Goal: Information Seeking & Learning: Find specific fact

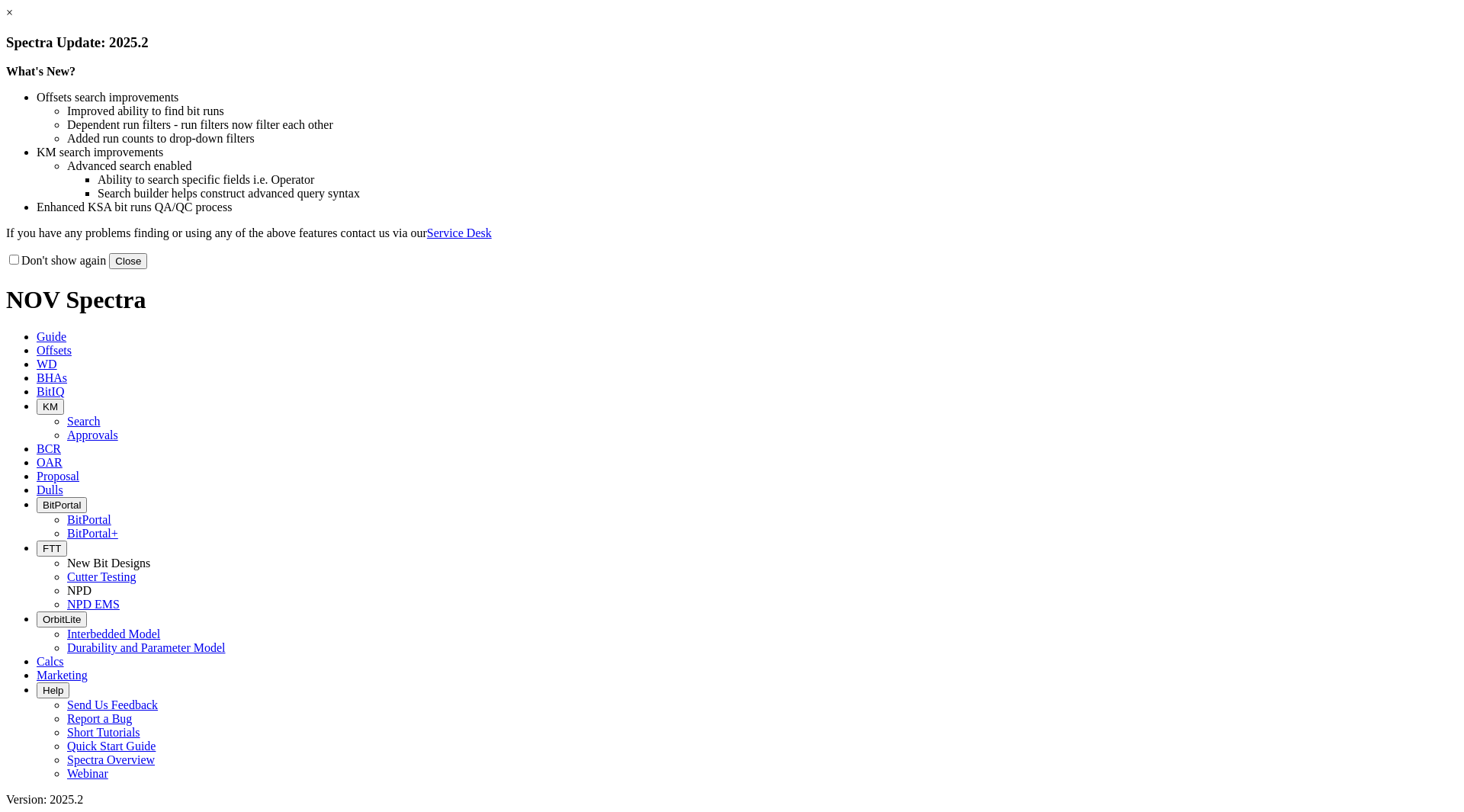
click at [147, 269] on button "Close" at bounding box center [127, 261] width 38 height 16
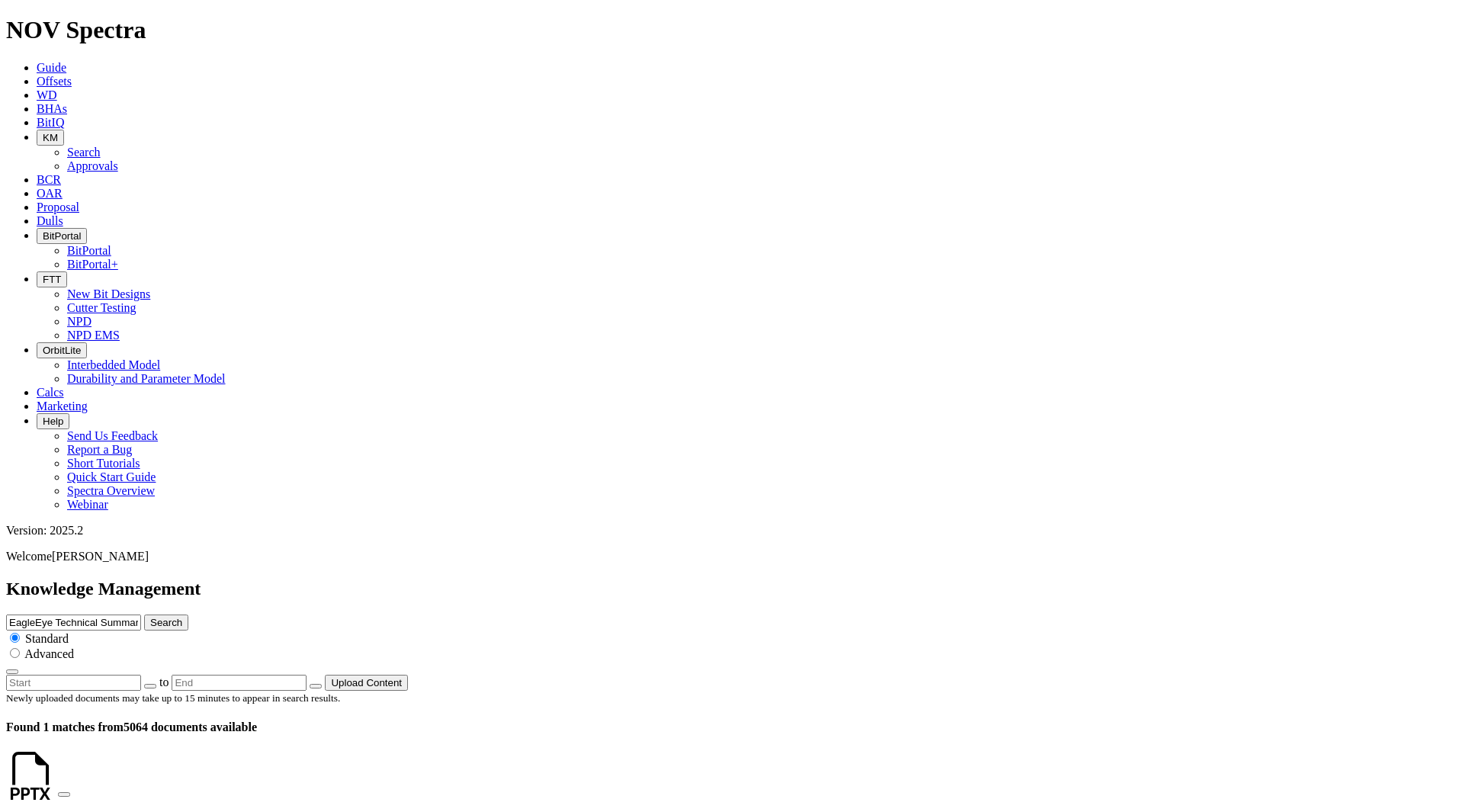
click at [189, 615] on button "Search" at bounding box center [165, 622] width 44 height 16
click at [43, 132] on icon "button" at bounding box center [43, 138] width 0 height 12
click at [100, 146] on link "Search" at bounding box center [84, 152] width 33 height 13
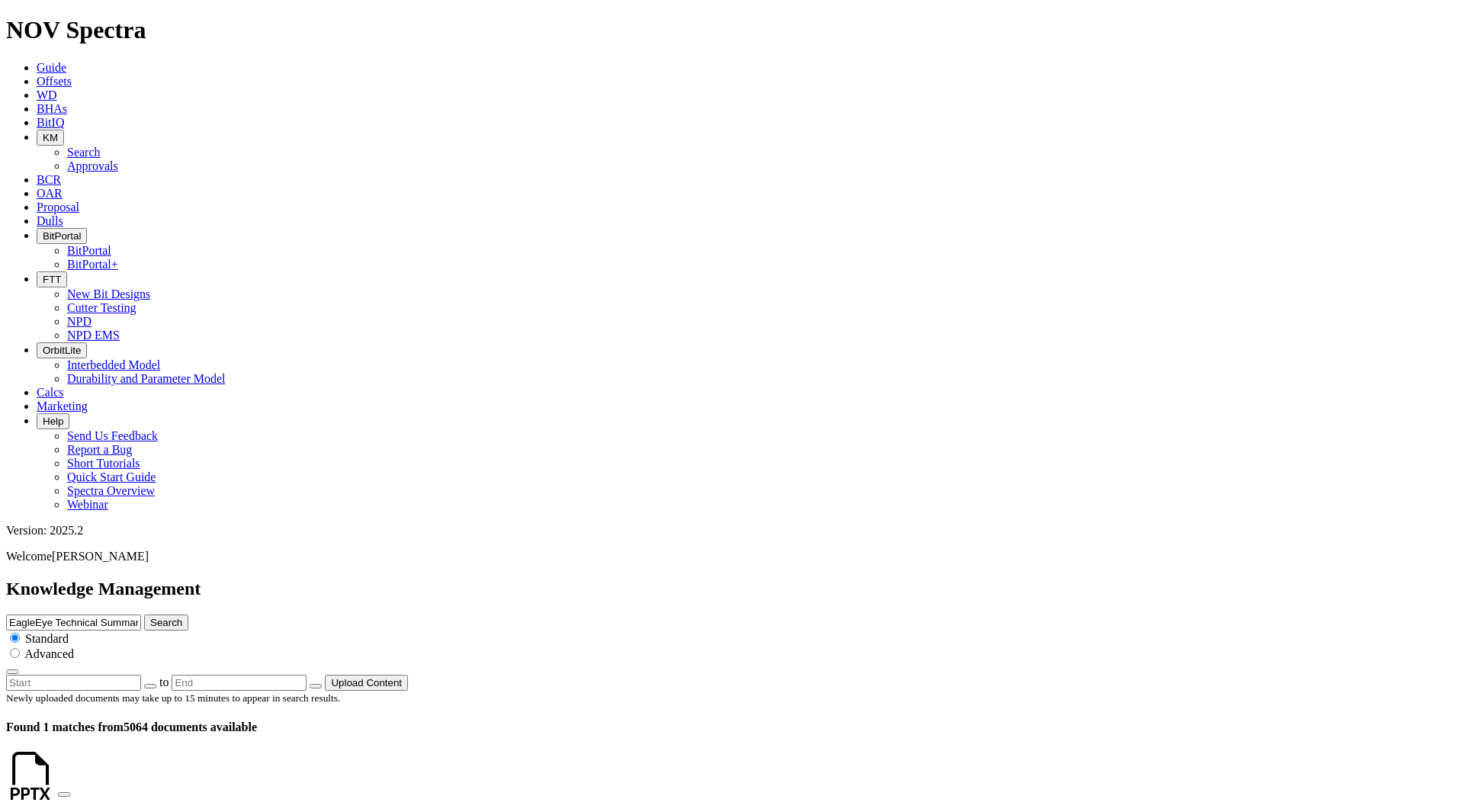
click at [43, 132] on icon "button" at bounding box center [43, 138] width 0 height 12
click at [119, 159] on link "Approvals" at bounding box center [92, 165] width 52 height 13
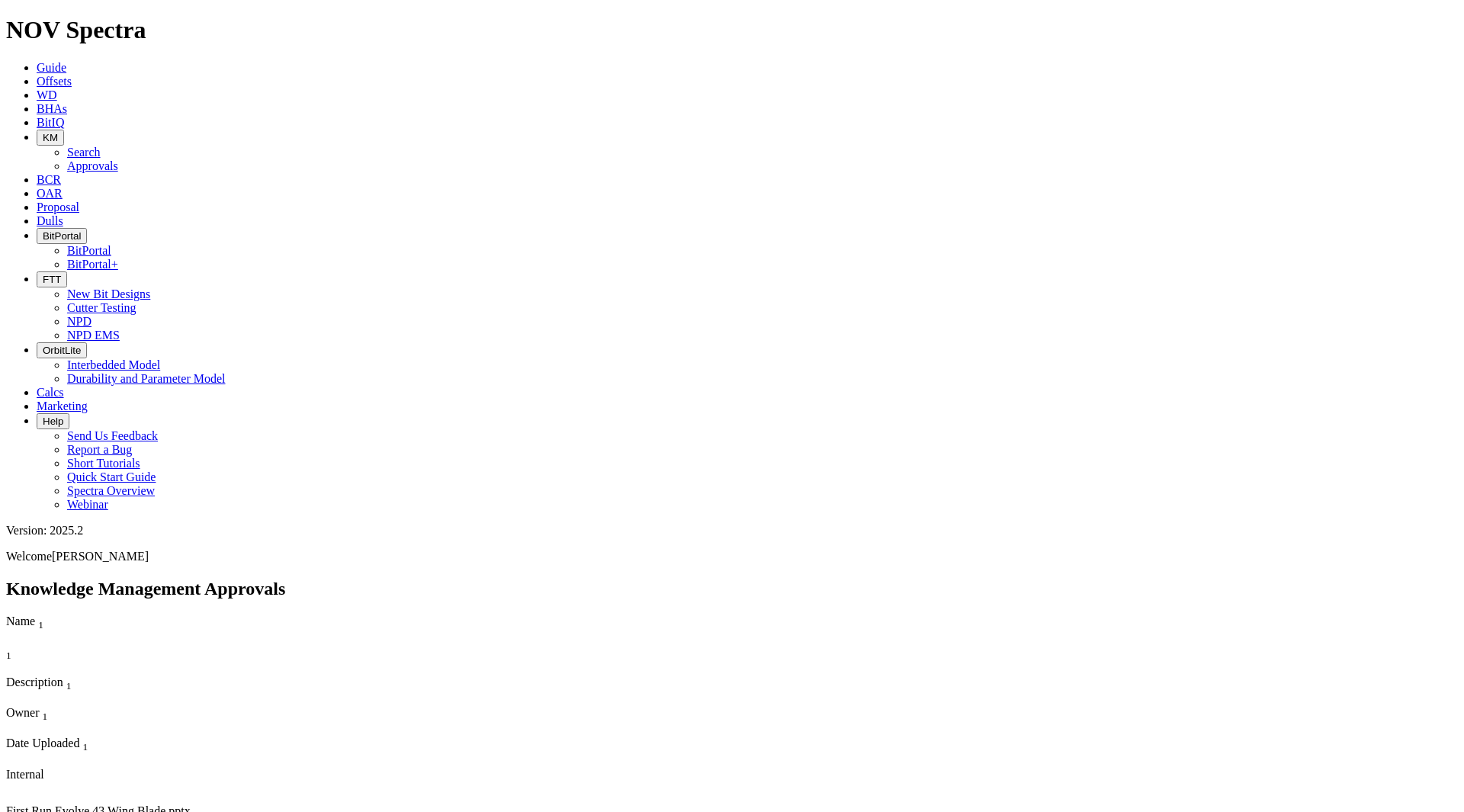
click at [58, 132] on span "KM" at bounding box center [51, 138] width 16 height 12
click at [100, 146] on link "Search" at bounding box center [84, 152] width 33 height 13
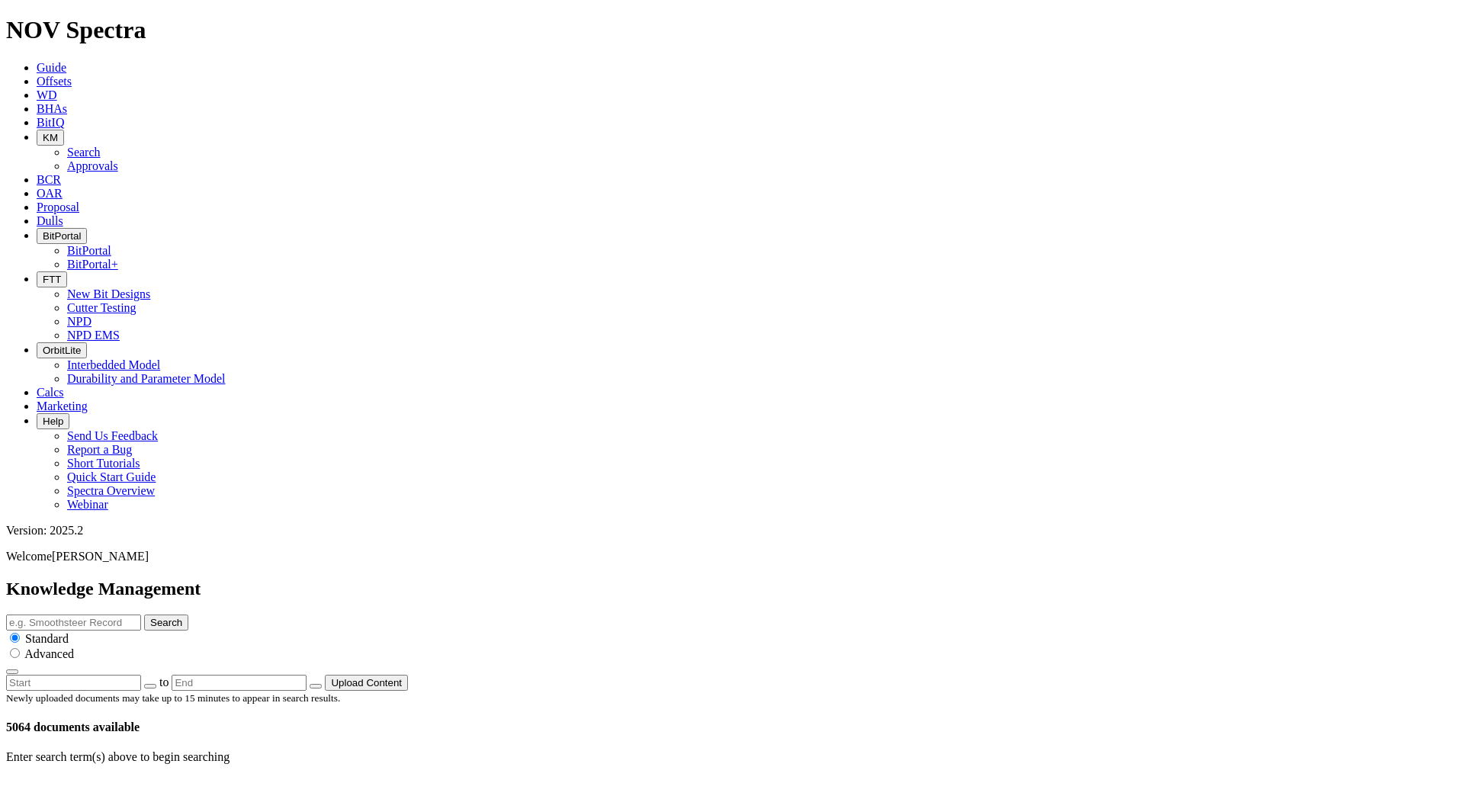
click at [141, 615] on input "text" at bounding box center [73, 622] width 135 height 16
